Goal: Transaction & Acquisition: Subscribe to service/newsletter

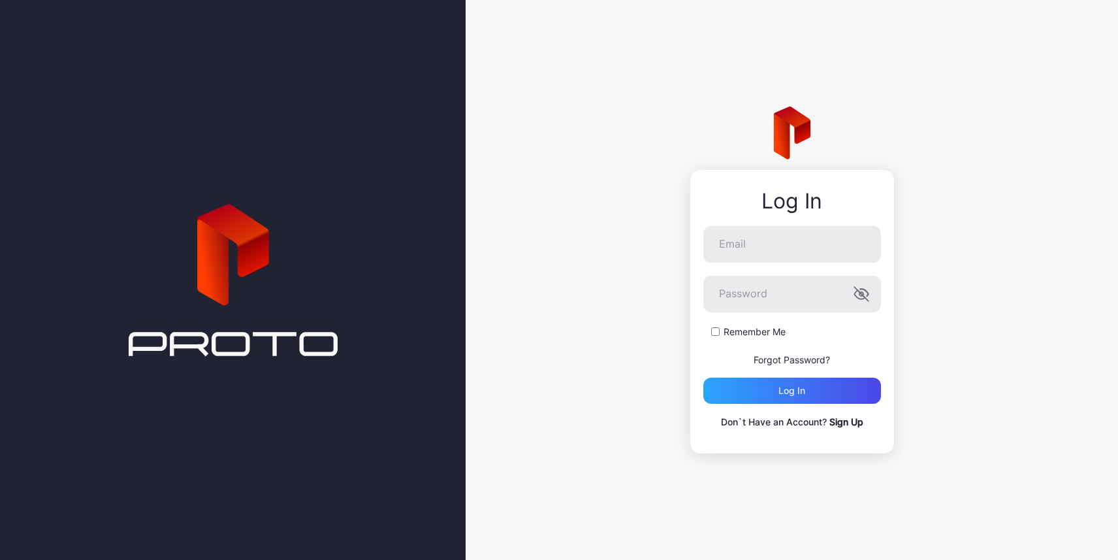
click at [852, 423] on link "Sign Up" at bounding box center [847, 421] width 34 height 11
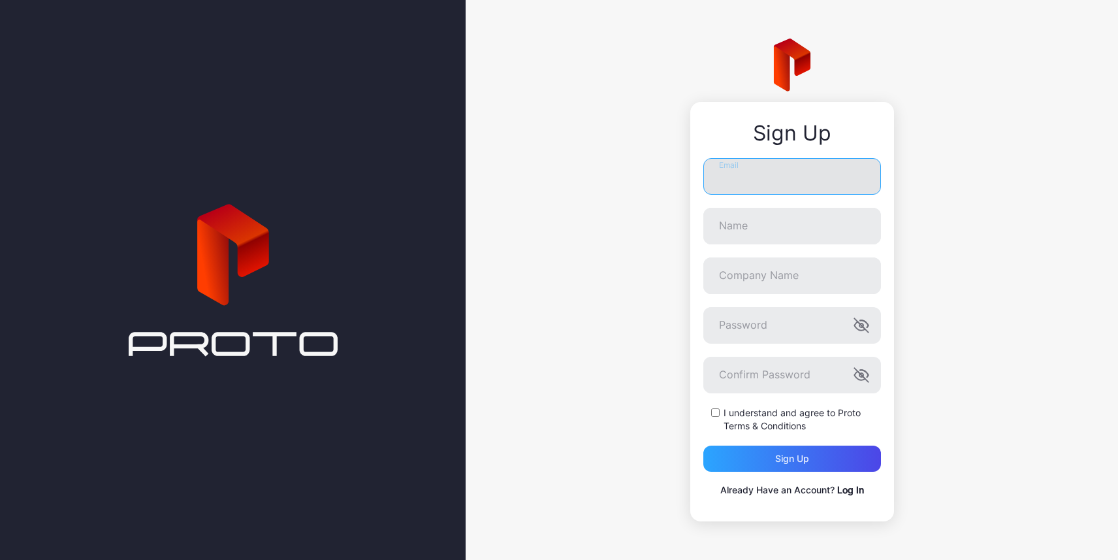
click at [760, 174] on input "Email" at bounding box center [792, 176] width 178 height 37
click at [745, 184] on input "Email" at bounding box center [792, 176] width 178 height 37
type input "**********"
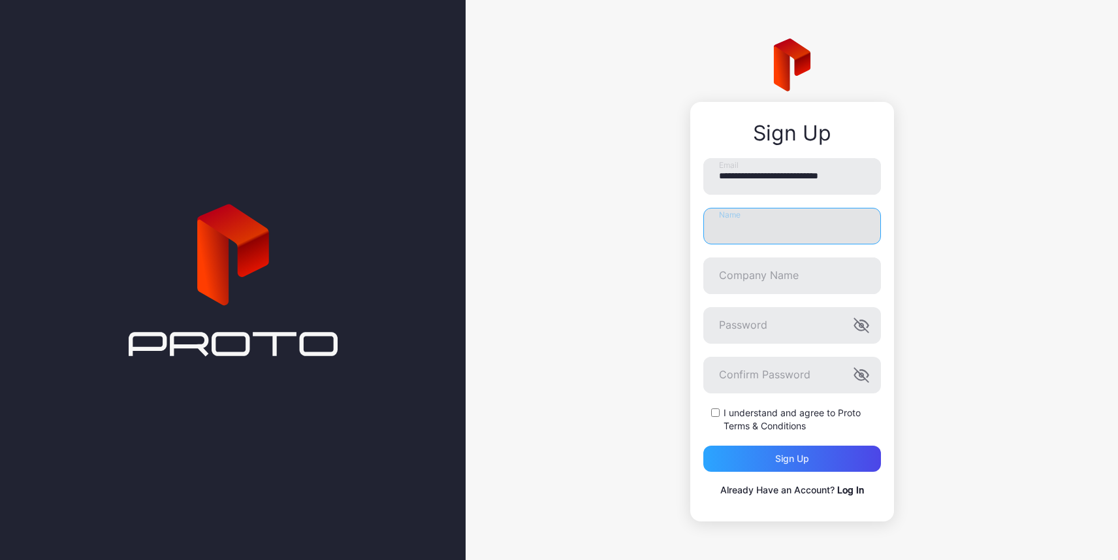
click at [767, 227] on input "Name" at bounding box center [792, 226] width 178 height 37
type input "**********"
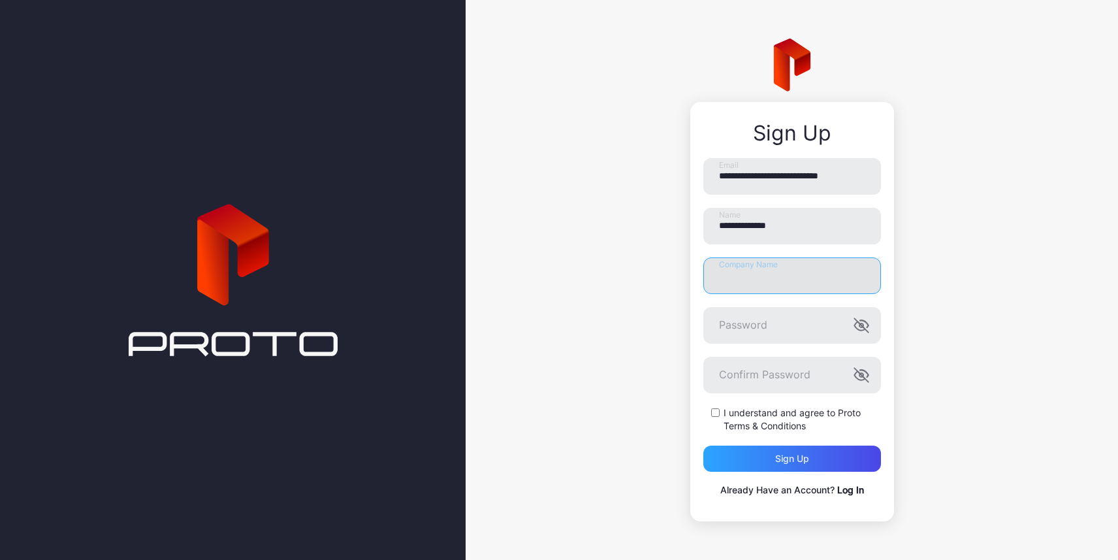
click at [773, 274] on input "Company Name" at bounding box center [792, 275] width 178 height 37
type input "*********"
click at [867, 321] on icon "button" at bounding box center [862, 325] width 16 height 16
click at [703, 445] on button "Sign up" at bounding box center [792, 458] width 178 height 26
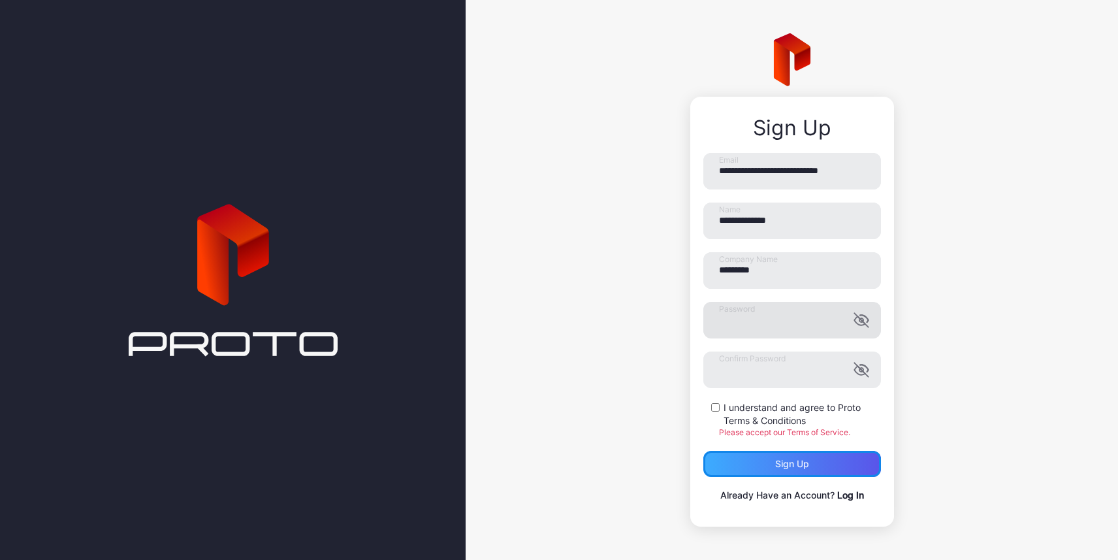
click at [745, 461] on div "Sign up" at bounding box center [792, 464] width 178 height 26
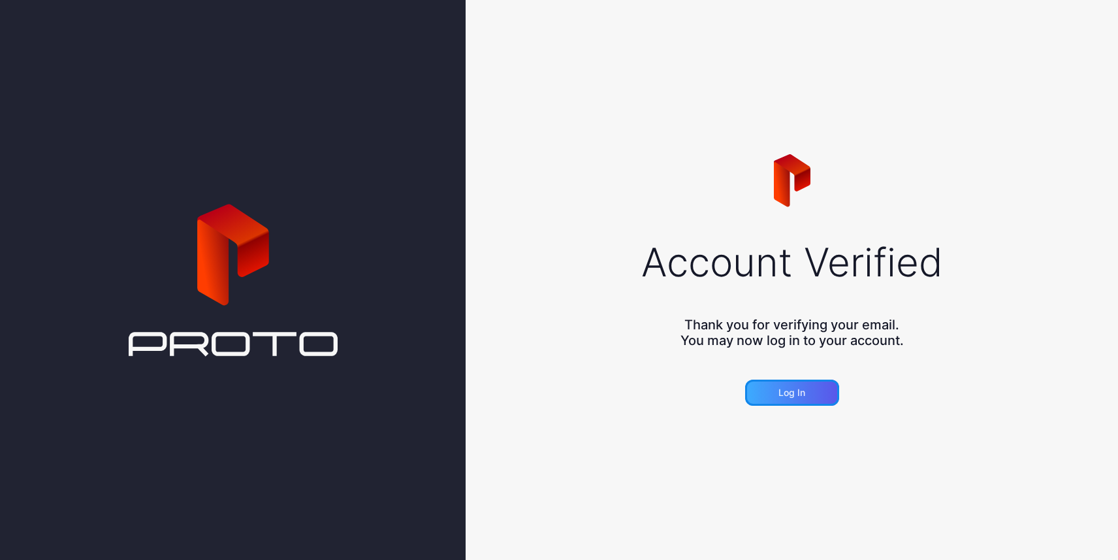
click at [803, 396] on div "Log in" at bounding box center [792, 392] width 27 height 10
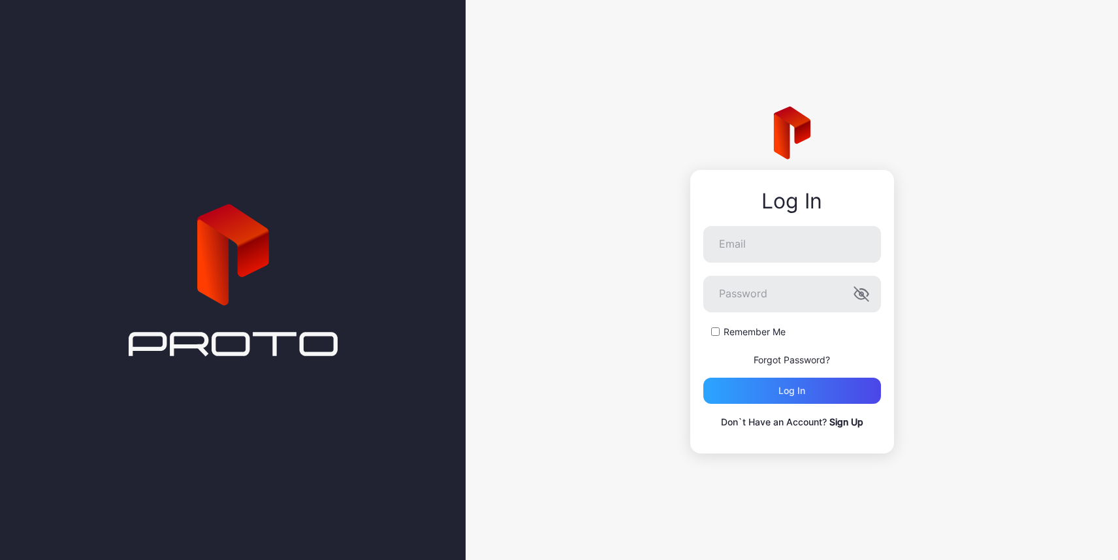
click at [786, 264] on form "Email Password Remember Me Forgot Password? Log in" at bounding box center [792, 315] width 178 height 178
click at [782, 248] on input "Email" at bounding box center [792, 244] width 178 height 37
type input "**********"
click at [703, 378] on button "Log in" at bounding box center [792, 391] width 178 height 26
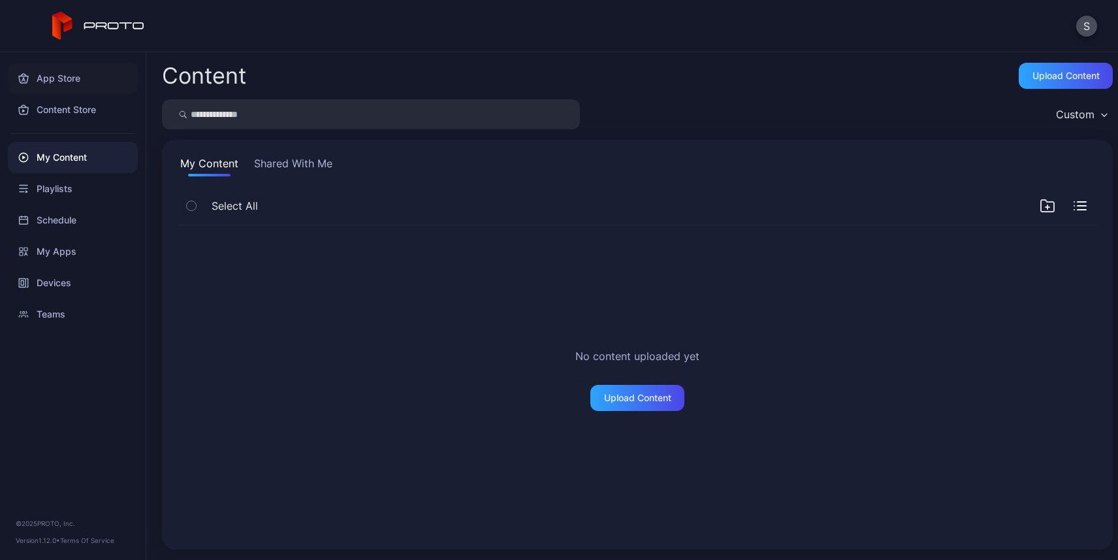
click at [54, 83] on div "App Store" at bounding box center [73, 78] width 130 height 31
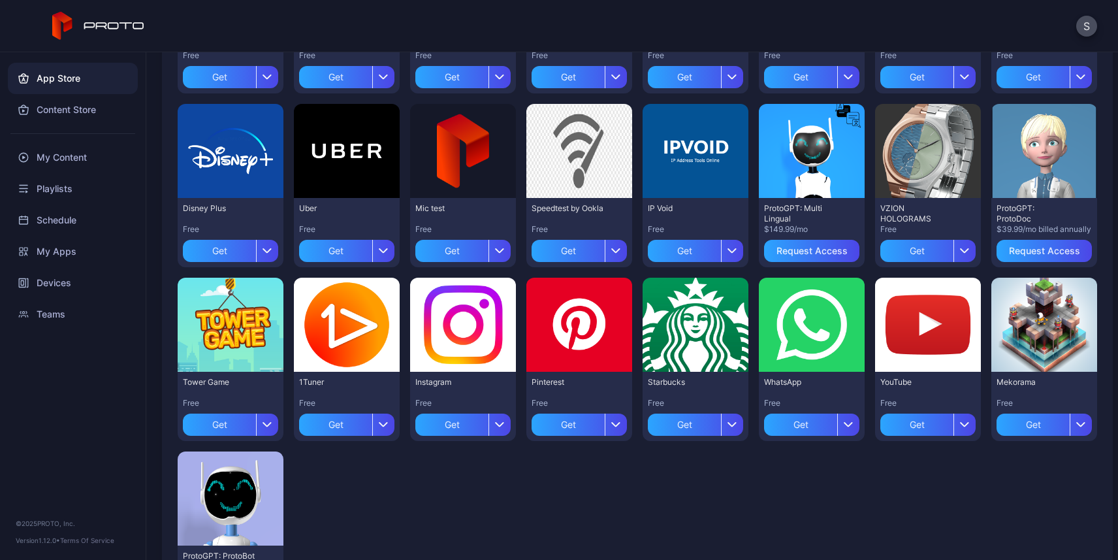
scroll to position [266, 0]
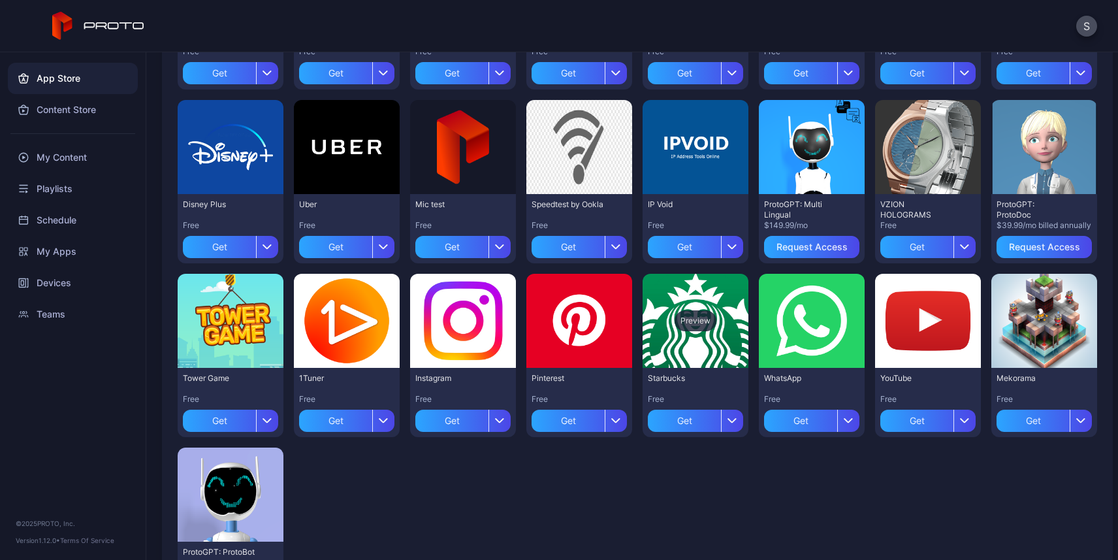
click at [705, 321] on div "Preview" at bounding box center [696, 320] width 42 height 21
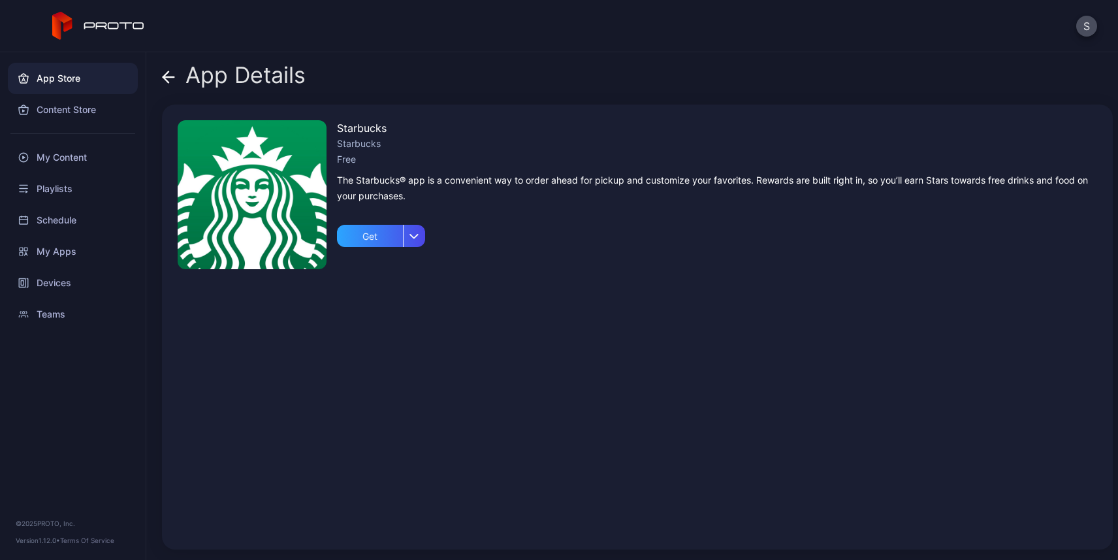
click at [171, 80] on icon at bounding box center [168, 77] width 13 height 13
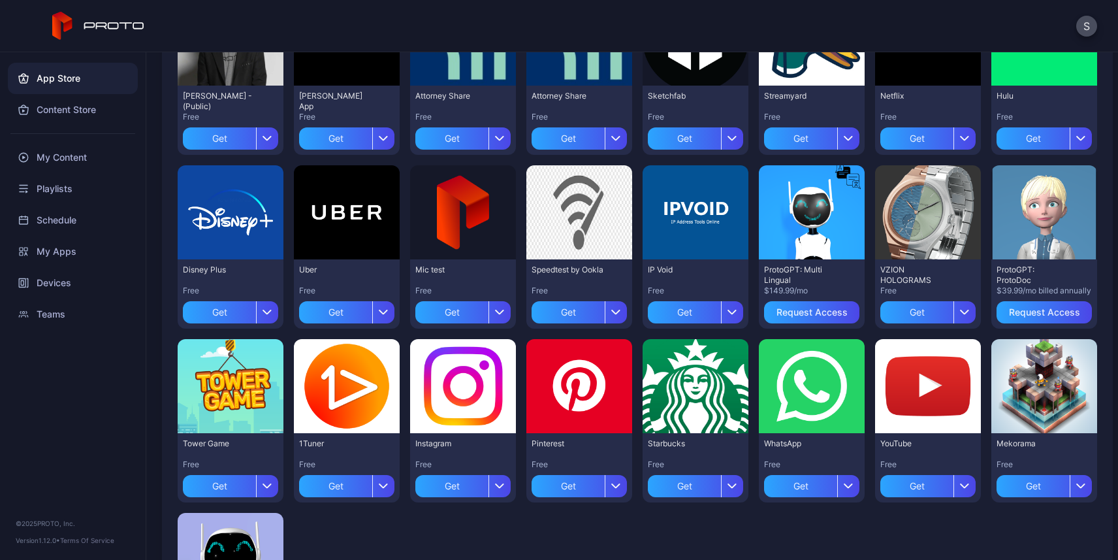
scroll to position [212, 0]
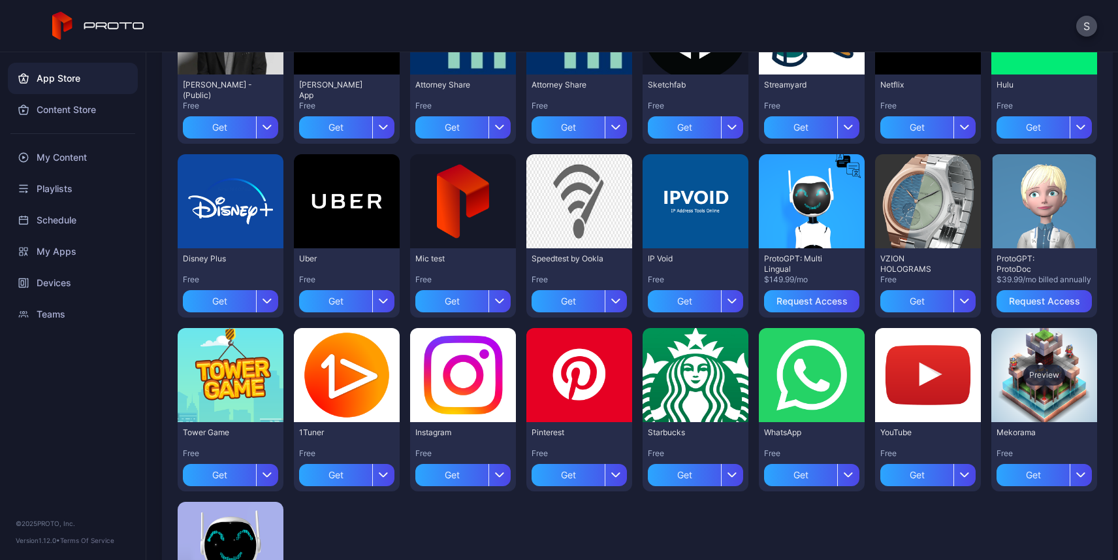
click at [1027, 377] on div "Preview" at bounding box center [1044, 374] width 42 height 21
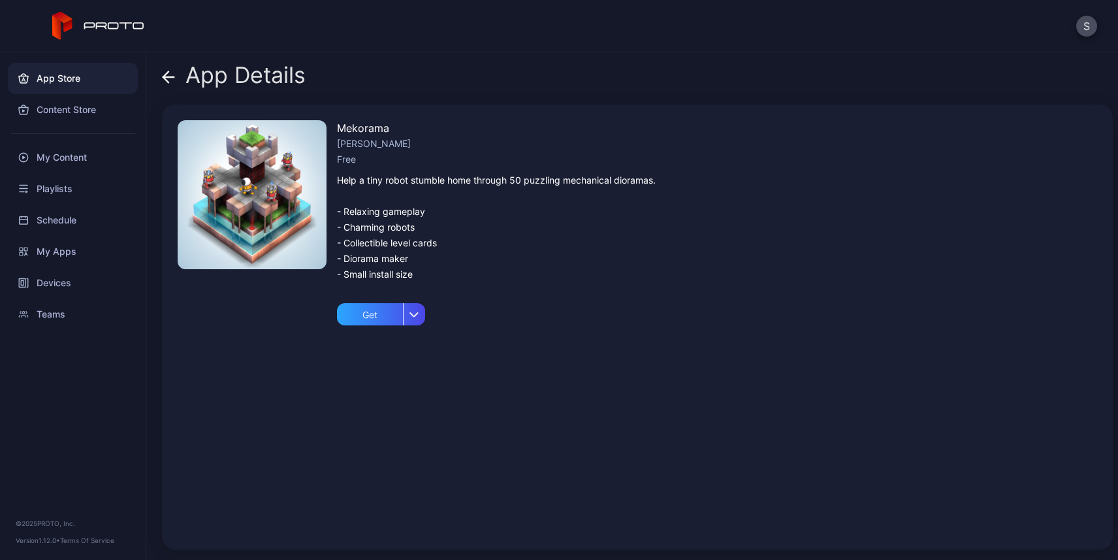
click at [174, 80] on icon at bounding box center [168, 77] width 13 height 13
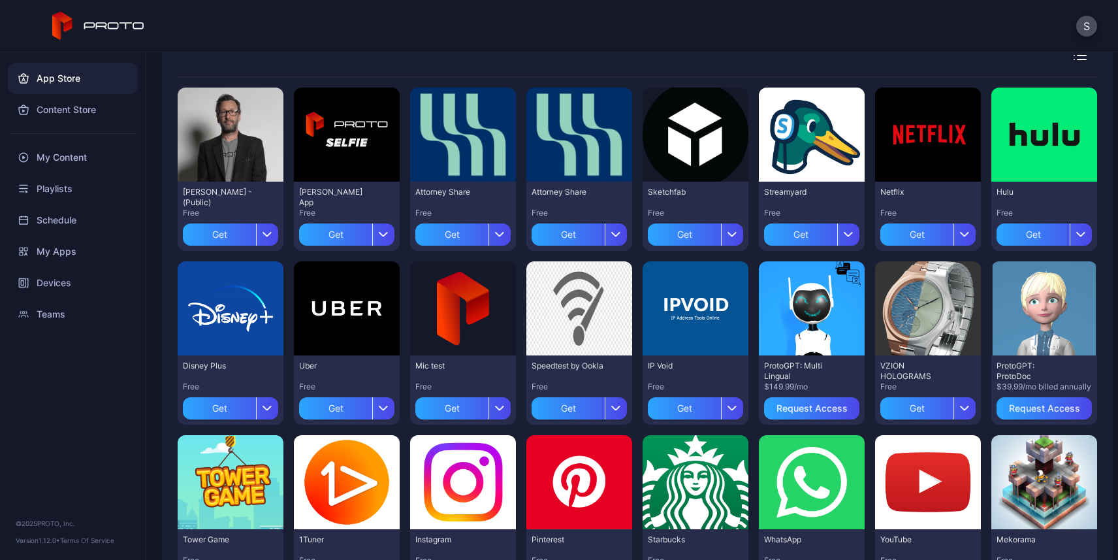
scroll to position [103, 0]
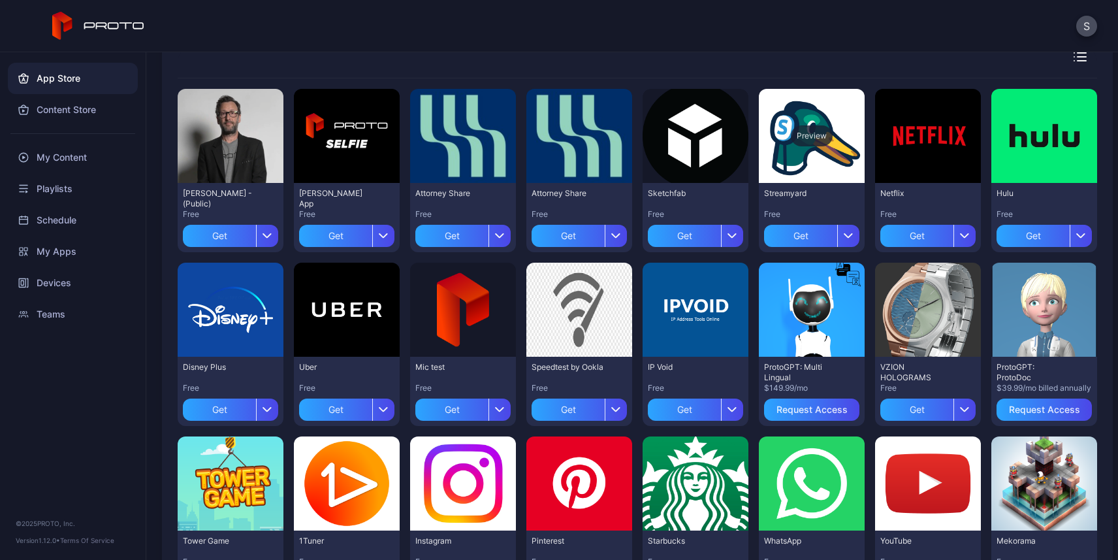
click at [791, 136] on div "Preview" at bounding box center [812, 135] width 42 height 21
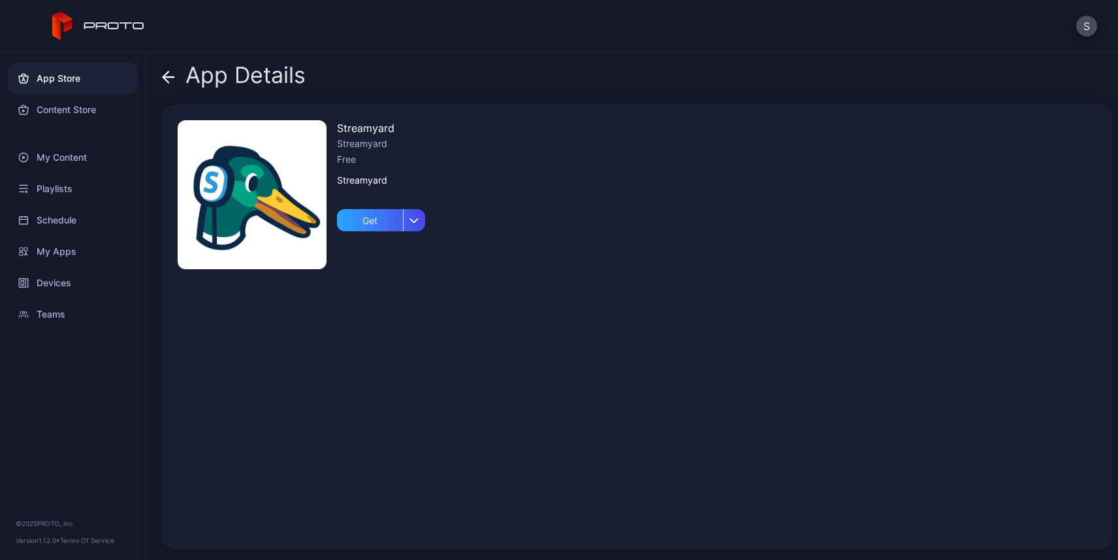
click at [178, 73] on div "App Details" at bounding box center [234, 78] width 144 height 31
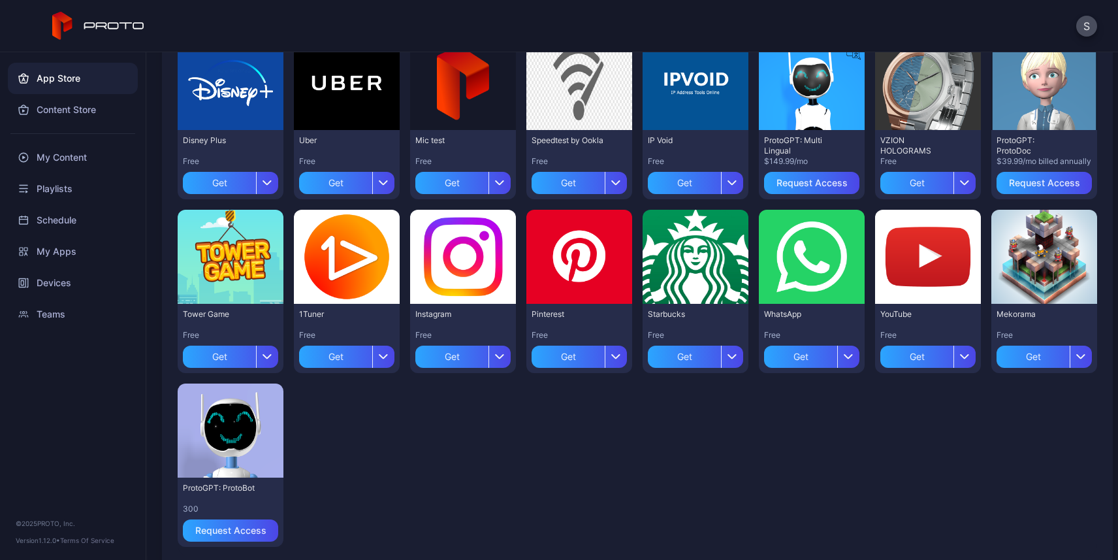
scroll to position [353, 0]
